Goal: Transaction & Acquisition: Purchase product/service

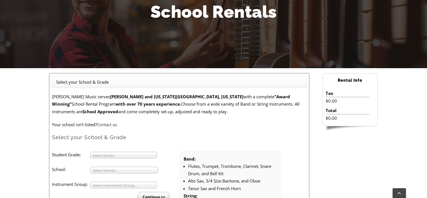
scroll to position [112, 0]
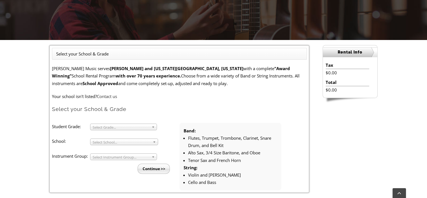
click at [155, 128] on b at bounding box center [154, 127] width 5 height 6
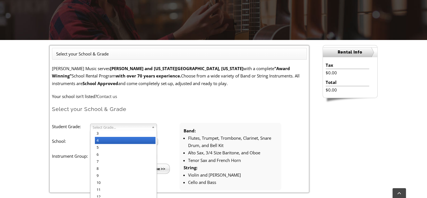
click at [148, 138] on li "4" at bounding box center [125, 140] width 61 height 7
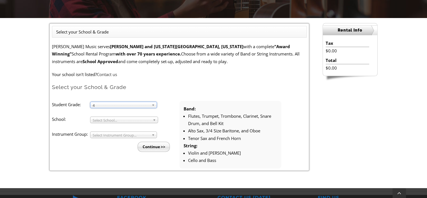
scroll to position [140, 0]
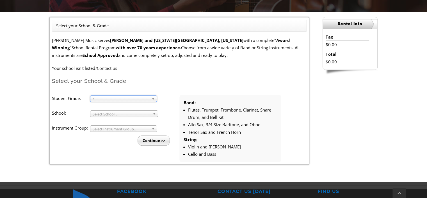
click at [151, 114] on link "Select School..." at bounding box center [124, 113] width 68 height 6
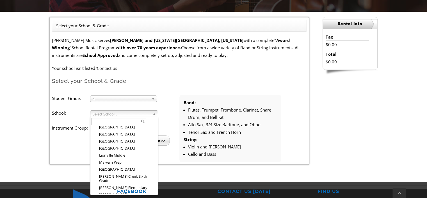
scroll to position [546, 0]
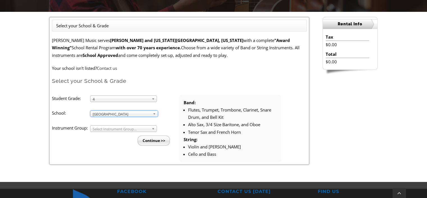
click at [137, 129] on span "Select Instrument Group..." at bounding box center [121, 128] width 57 height 7
click at [134, 135] on li "Band" at bounding box center [125, 134] width 61 height 7
click at [160, 139] on input "Continue >>" at bounding box center [154, 140] width 32 height 10
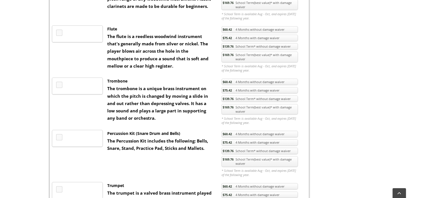
scroll to position [253, 0]
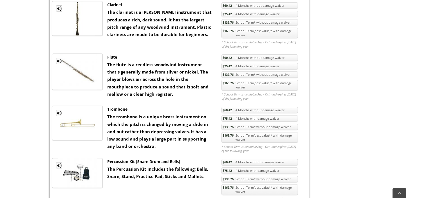
click at [257, 116] on link "$75.42 4 Months with damage waiver" at bounding box center [260, 118] width 76 height 6
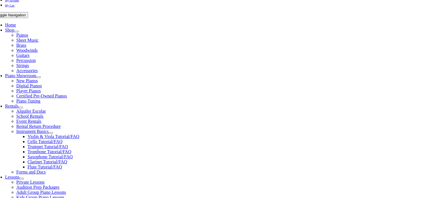
scroll to position [112, 0]
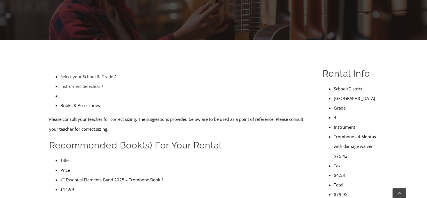
click at [62, 178] on input"] "checkbox" at bounding box center [64, 180] width 4 height 4
checkbox input"] "true"
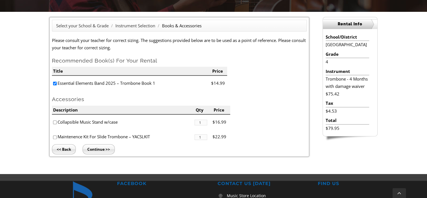
click at [54, 121] on input"] "checkbox" at bounding box center [55, 122] width 4 height 4
checkbox input"] "true"
click at [55, 135] on input"] "checkbox" at bounding box center [55, 137] width 4 height 4
checkbox input"] "true"
click at [103, 145] on input "Continue >>" at bounding box center [99, 149] width 32 height 10
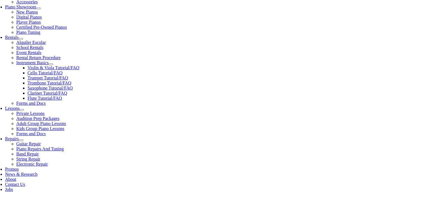
scroll to position [140, 0]
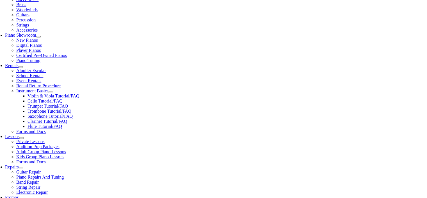
type input "1"
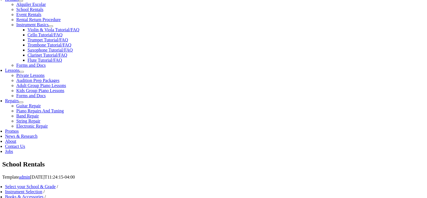
scroll to position [169, 0]
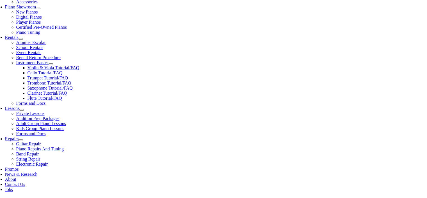
type input "Bailey"
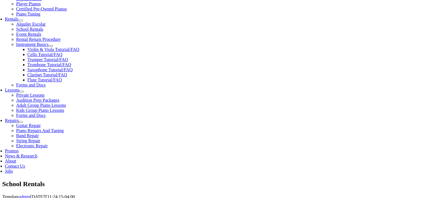
scroll to position [197, 0]
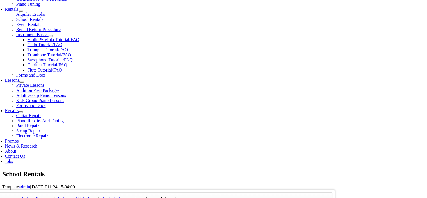
type input "Staten"
type input "ONExia, Inc"
type input "4843565181"
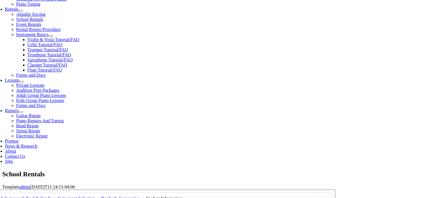
type input "29460541"
type input "09/09/1981"
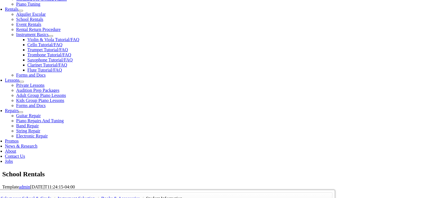
type input "Nick Staten"
type input "4436951599"
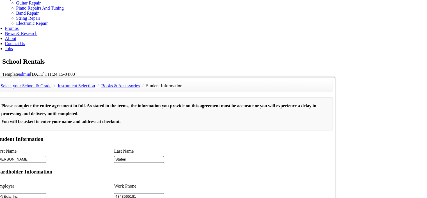
scroll to position [84, 0]
type input "Toyota"
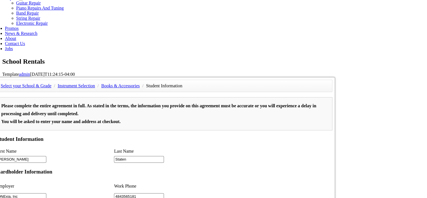
select select "auto"
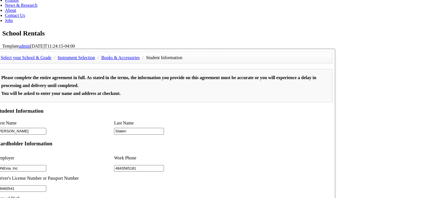
scroll to position [597, 0]
type input "1"
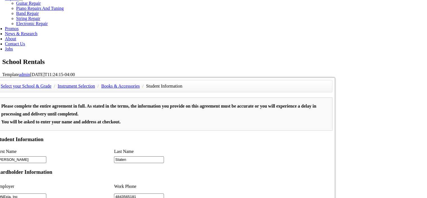
scroll to position [309, 0]
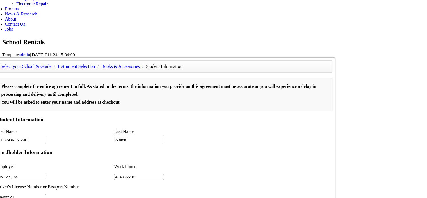
scroll to position [337, 0]
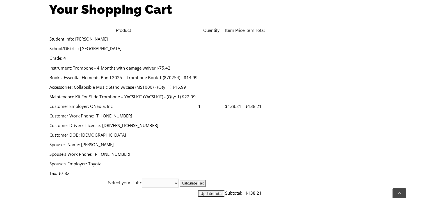
scroll to position [197, 0]
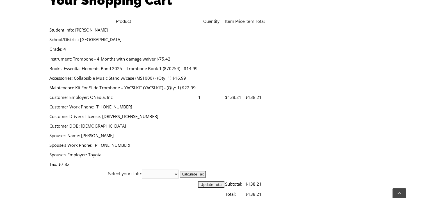
click at [403, 63] on div "Your Shopping Cart Product Quantity Item Price Item Total Student Info: [GEOGRA…" at bounding box center [213, 105] width 427 height 254
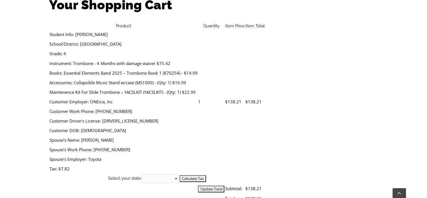
scroll to position [169, 0]
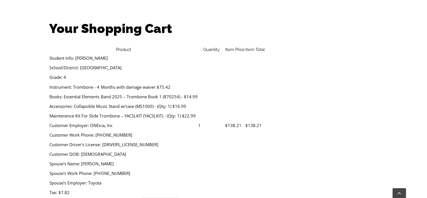
select select "PA"
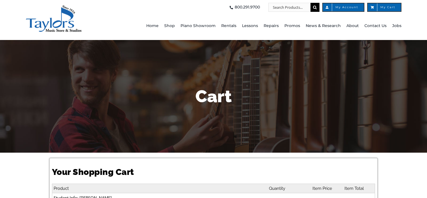
select select "PA"
